Goal: Transaction & Acquisition: Purchase product/service

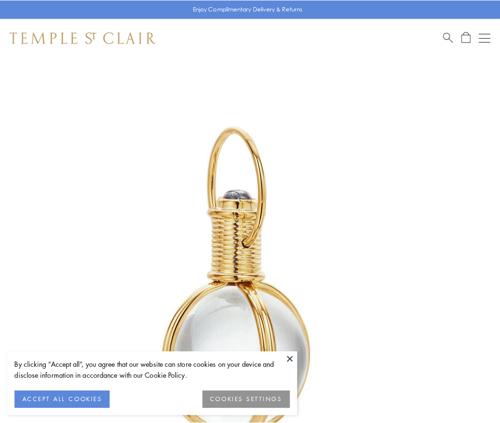
scroll to position [249, 0]
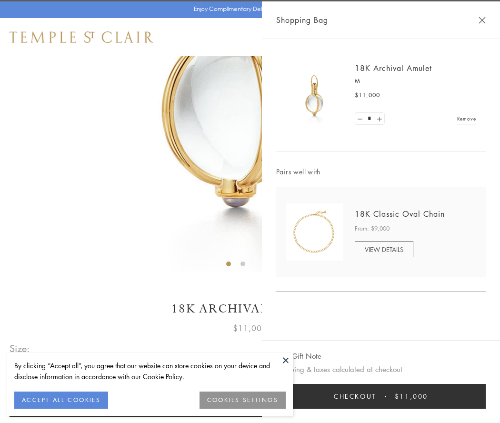
click at [381, 396] on button "Checkout $11,000" at bounding box center [380, 396] width 209 height 25
